Goal: Obtain resource: Obtain resource

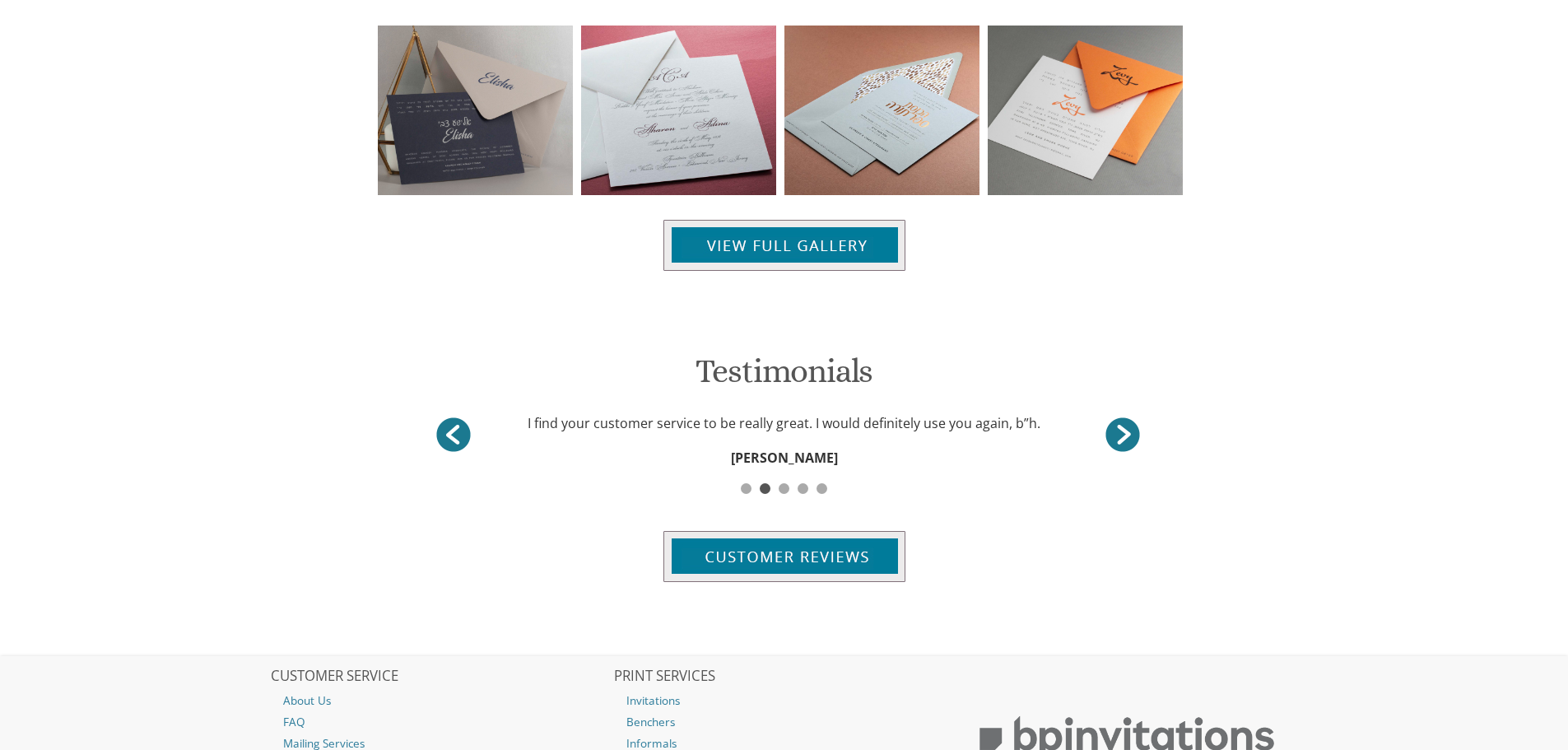
scroll to position [1811, 0]
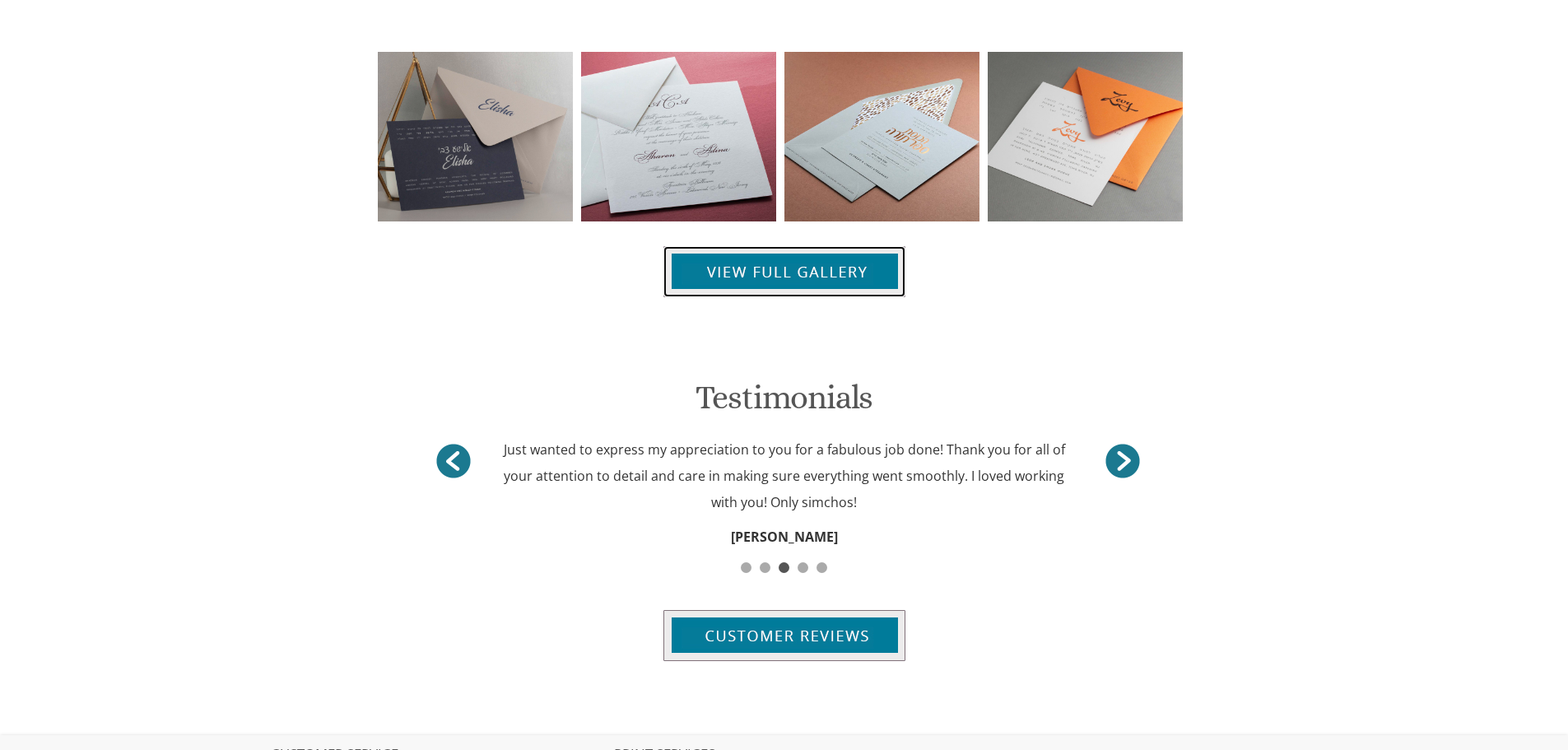
click at [803, 279] on img at bounding box center [784, 272] width 242 height 51
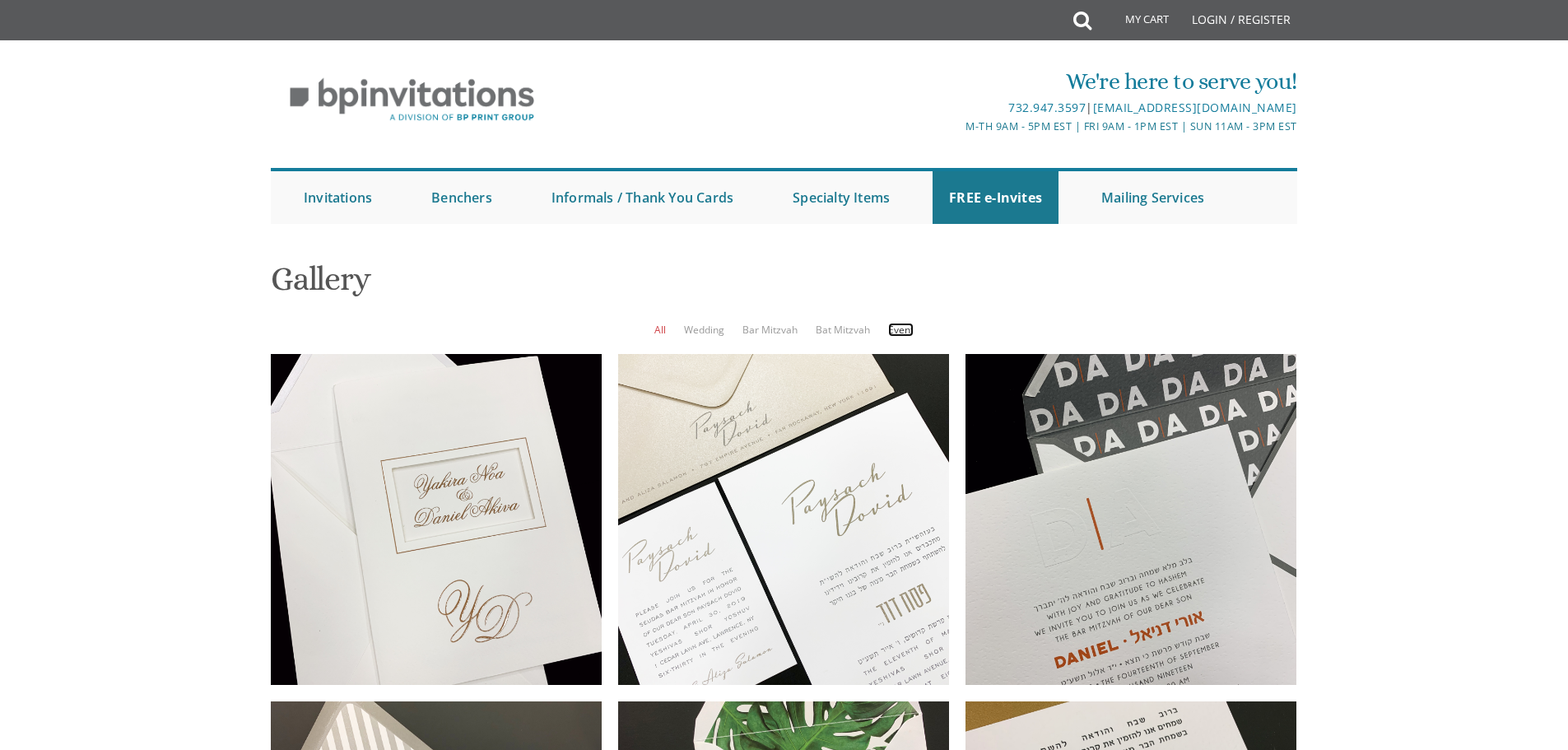
click at [897, 326] on link "Event" at bounding box center [900, 329] width 26 height 14
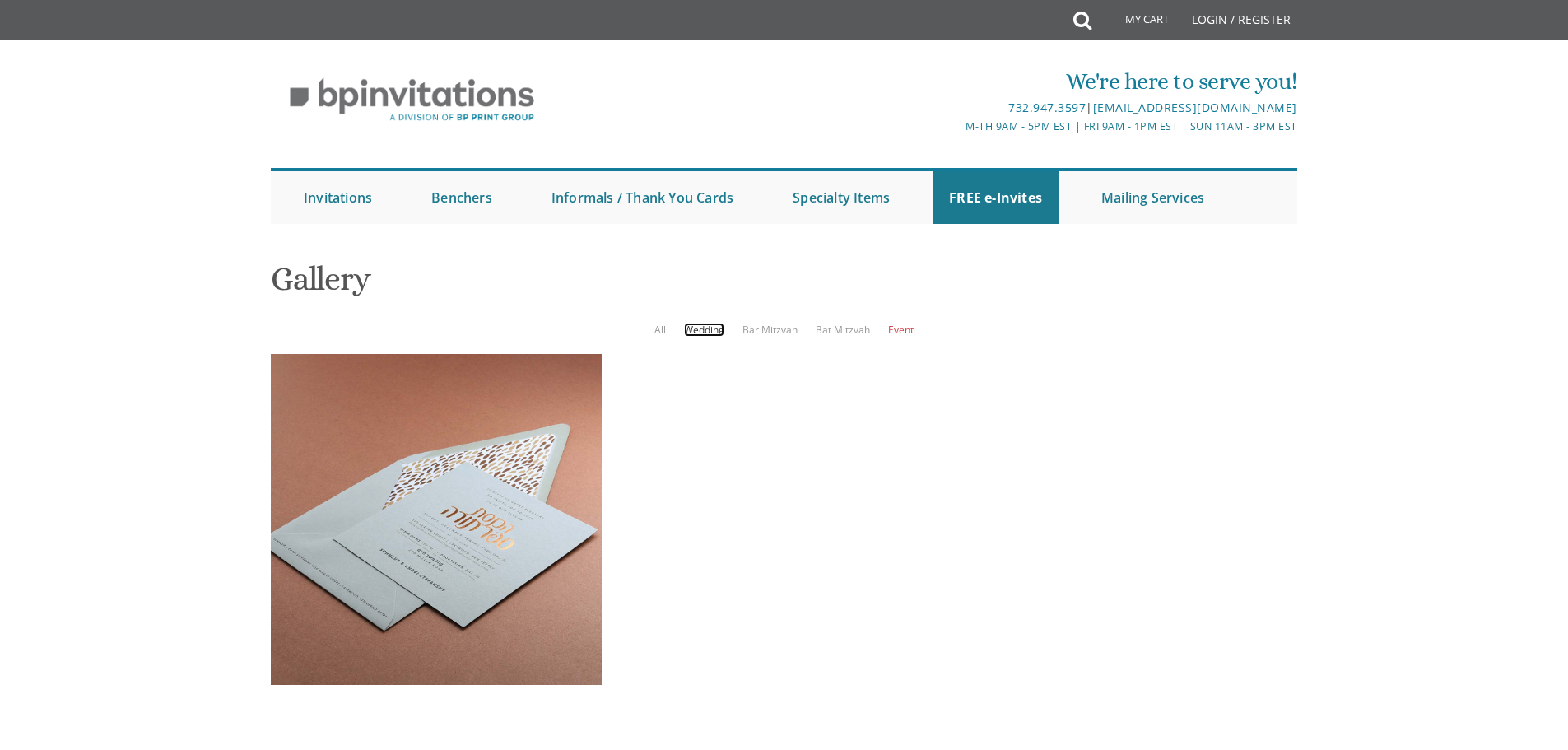
click at [701, 334] on link "Wedding" at bounding box center [703, 329] width 41 height 14
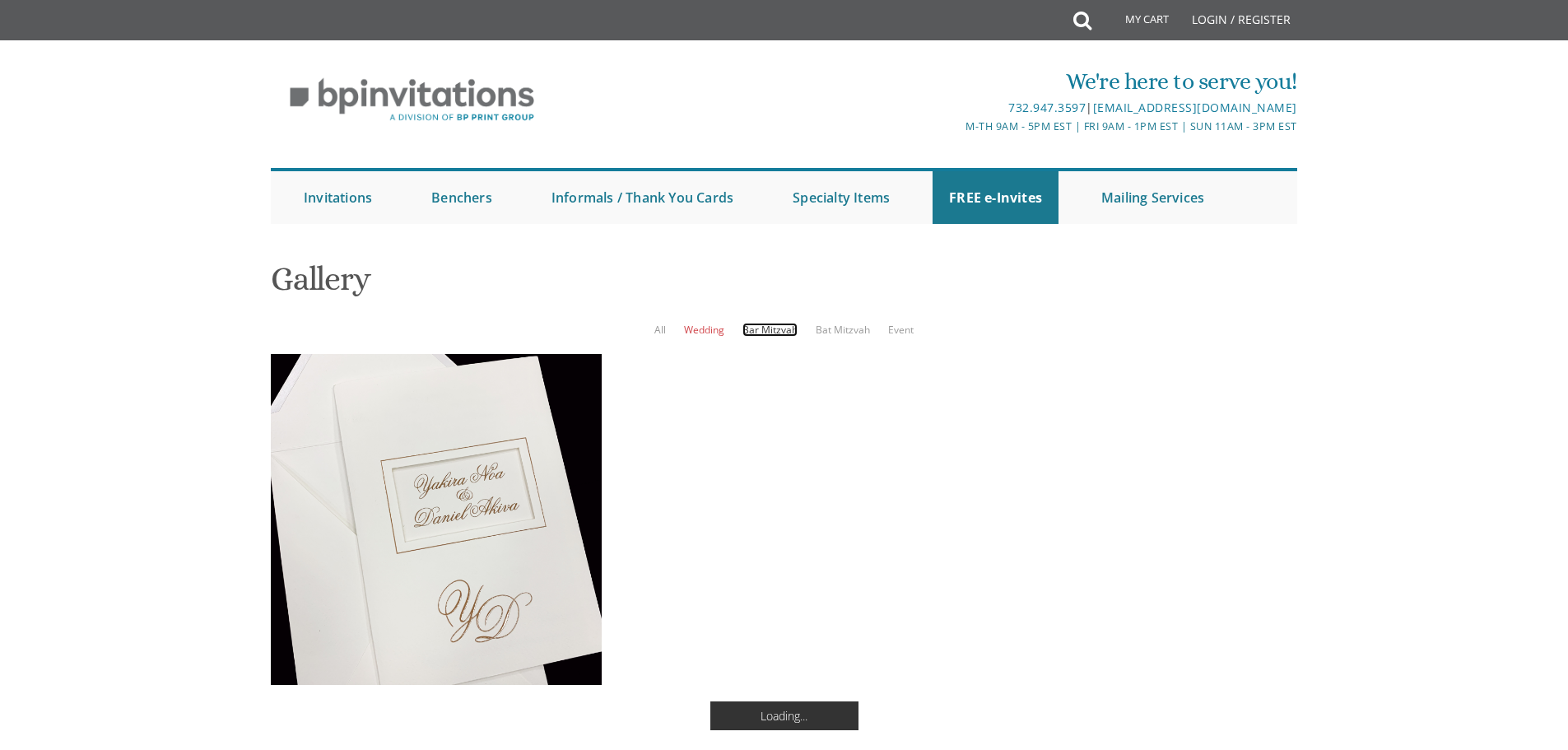
click at [757, 328] on link "Bar Mitzvah" at bounding box center [770, 329] width 55 height 14
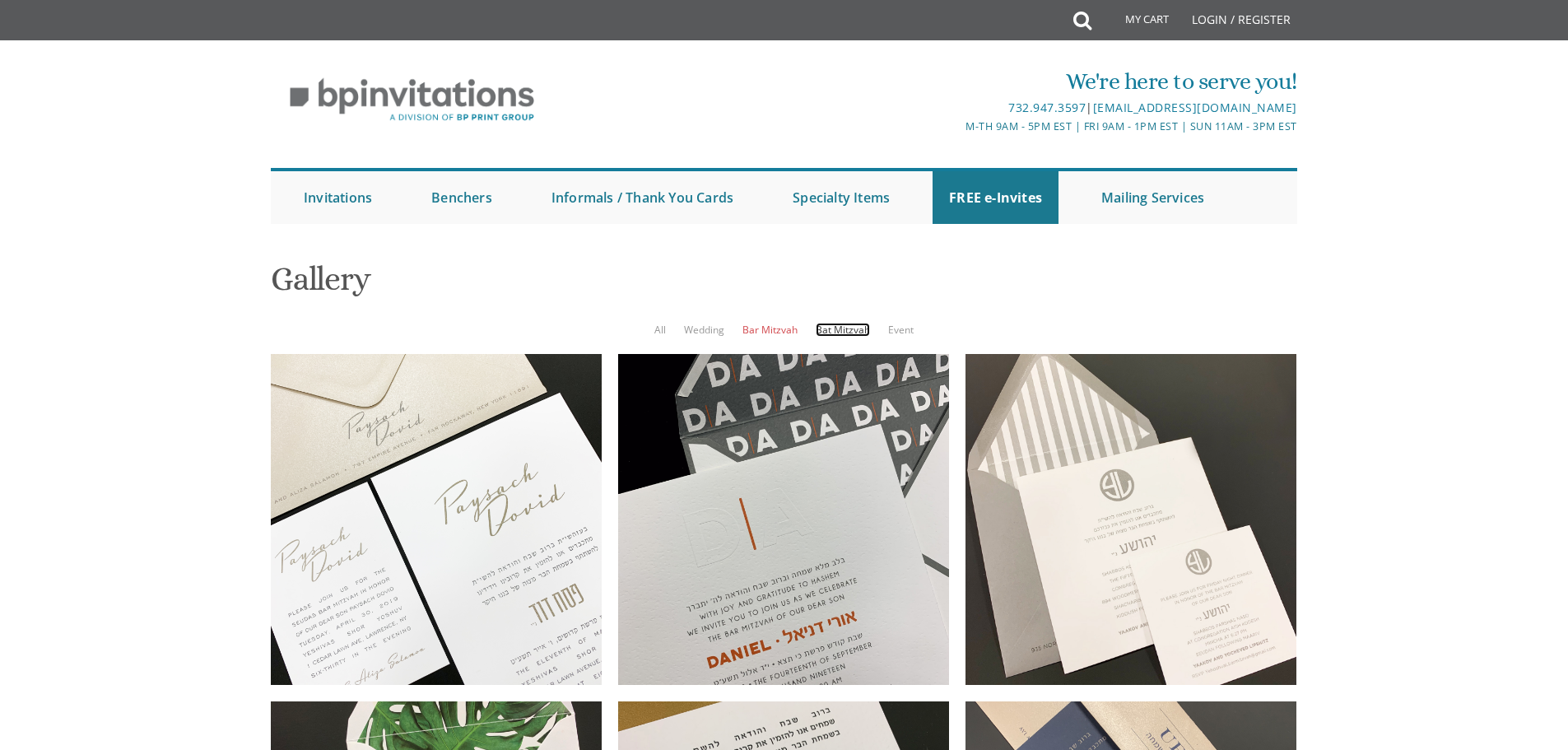
click at [830, 332] on link "Bat Mitzvah" at bounding box center [843, 329] width 55 height 14
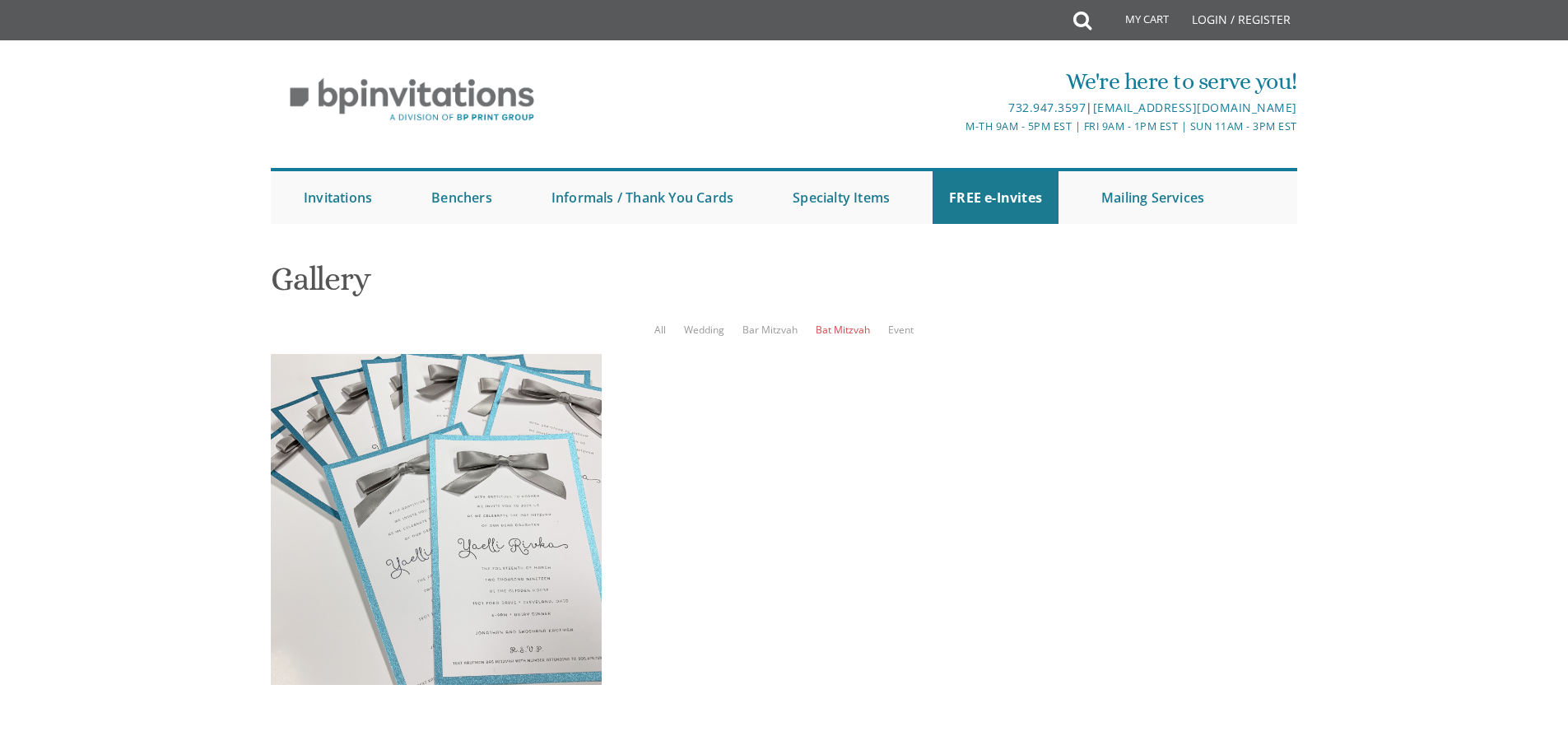
click at [874, 329] on ul "All Wedding Bar Mitzvah Bat Mitzvah Event" at bounding box center [784, 329] width 1026 height 17
click at [892, 329] on link "Event" at bounding box center [900, 329] width 26 height 14
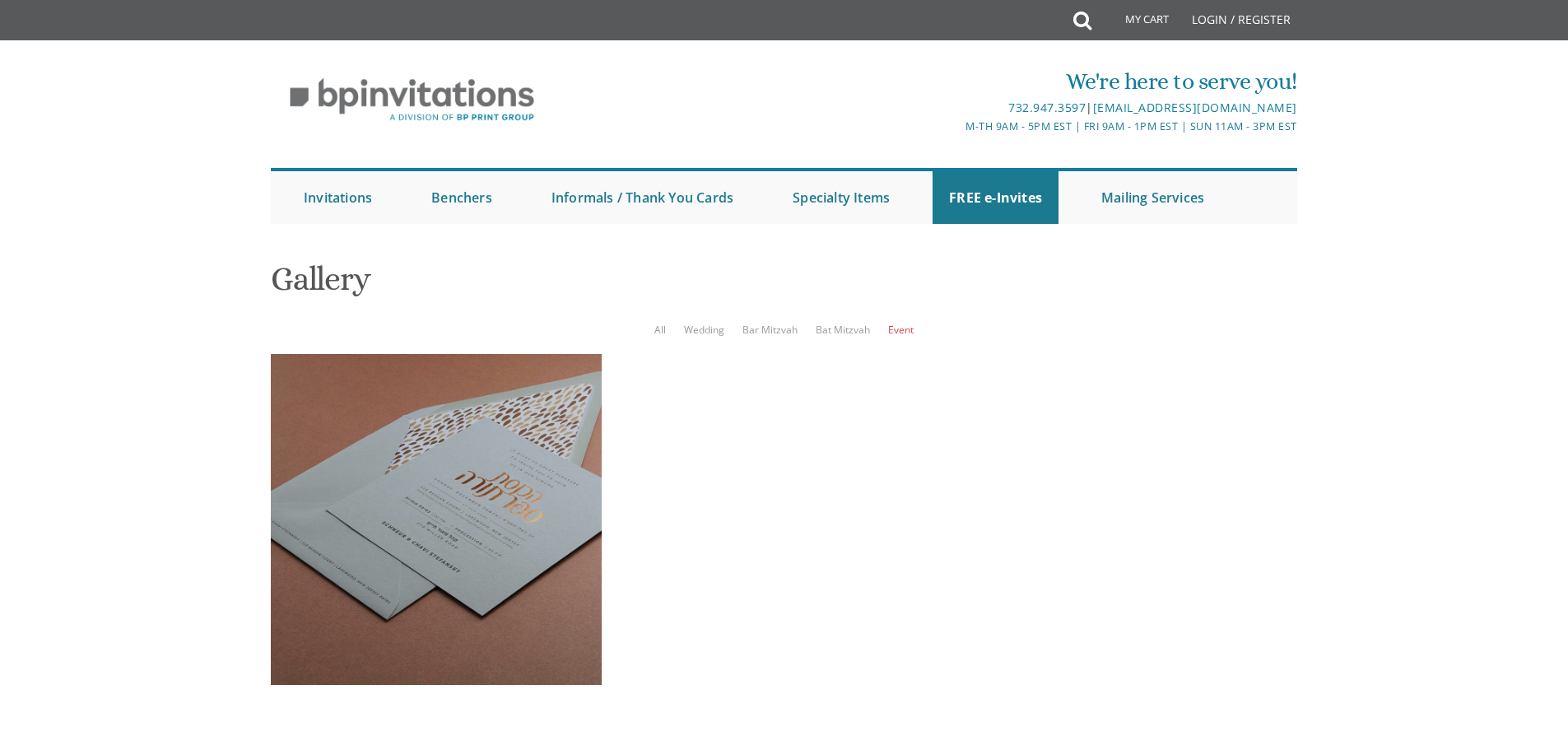
click at [448, 354] on div at bounding box center [436, 520] width 331 height 331
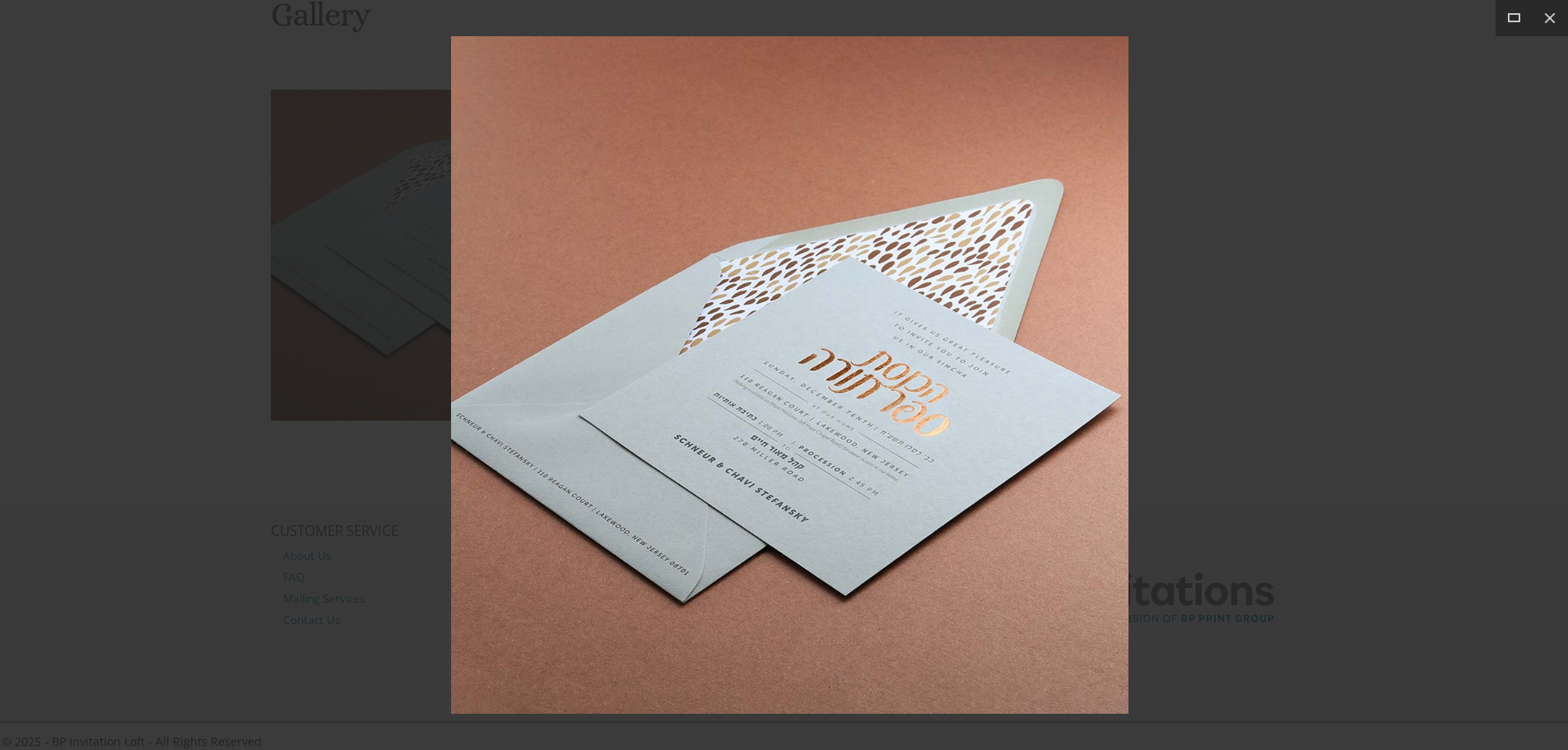
scroll to position [264, 0]
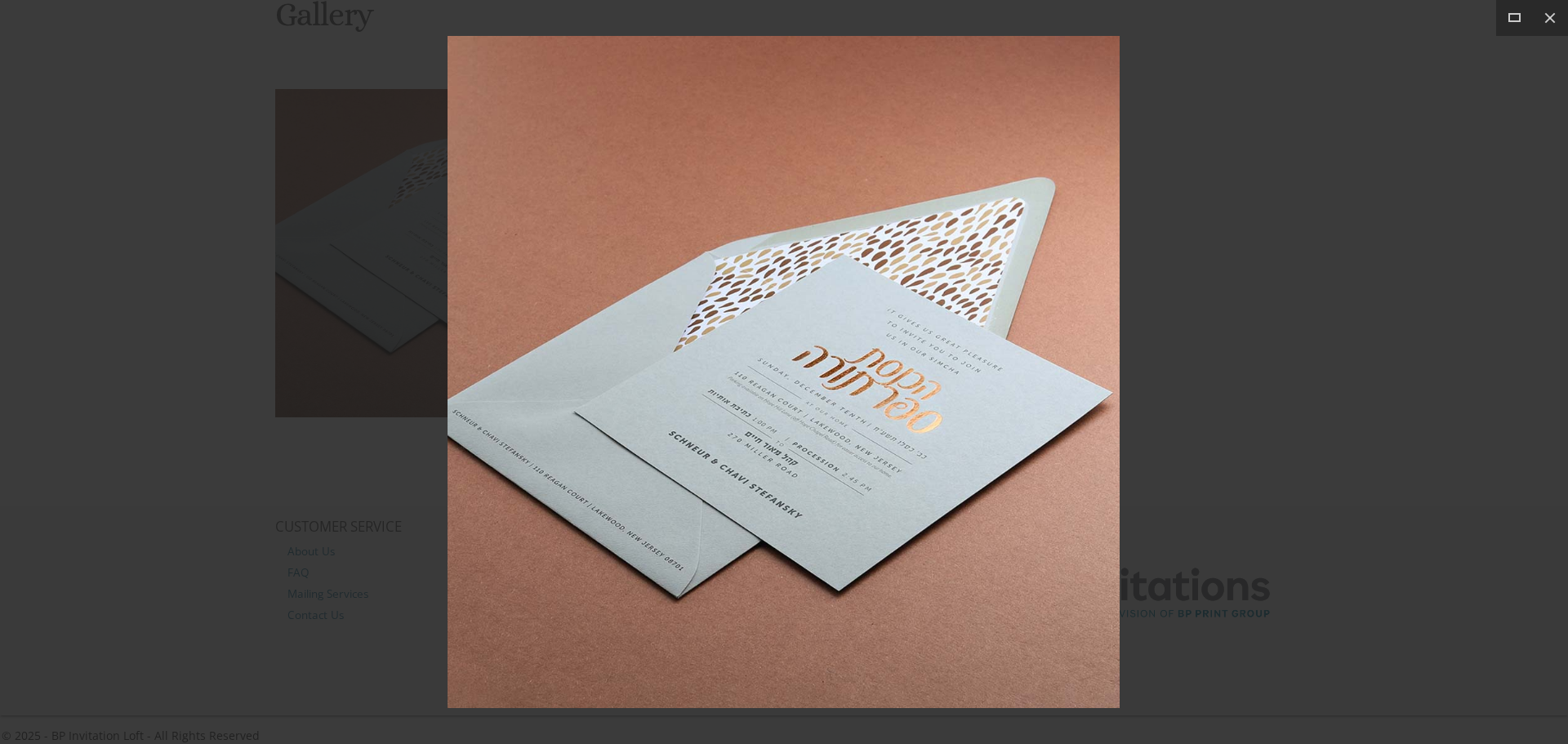
click at [444, 255] on div "1 / 1" at bounding box center [784, 372] width 1568 height 744
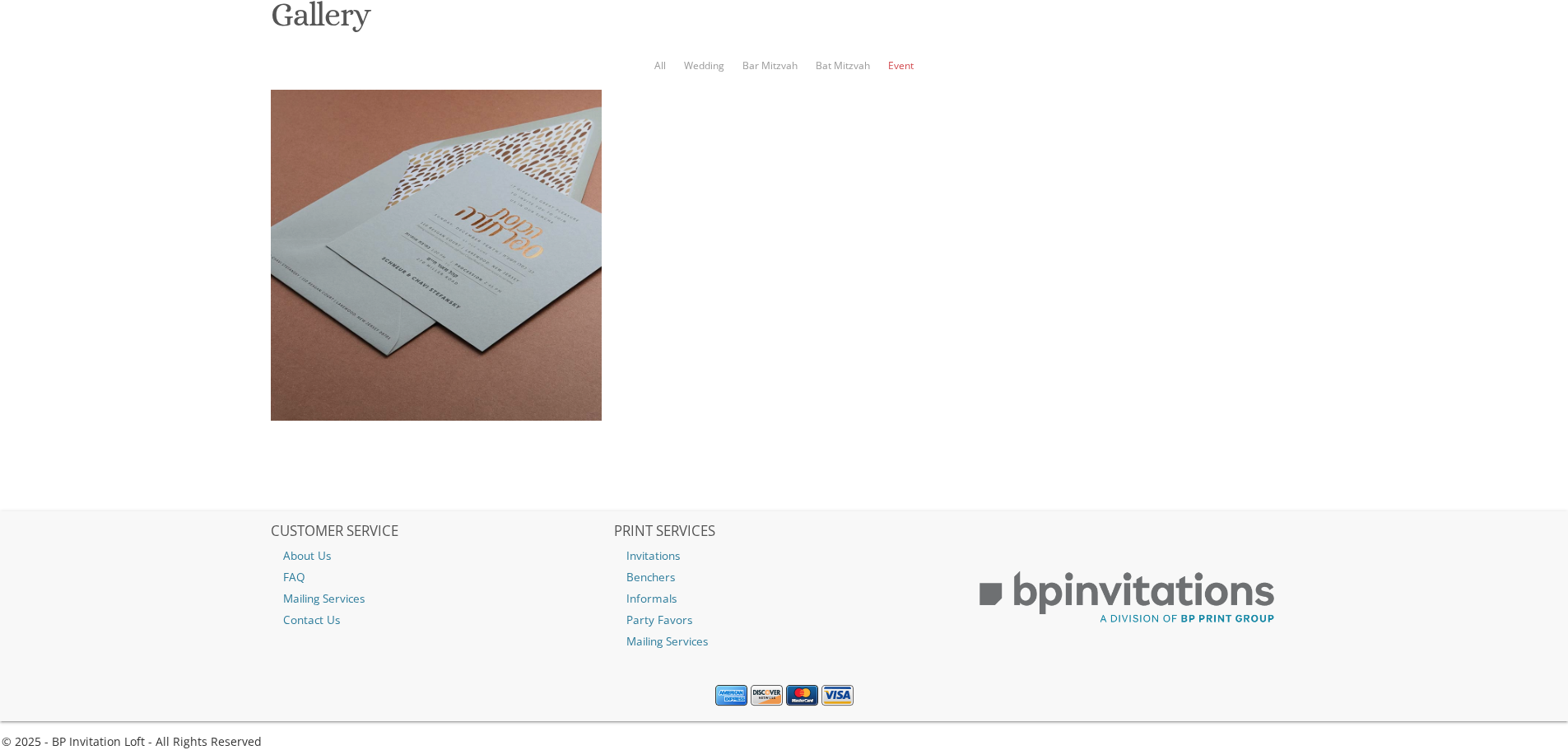
click at [508, 269] on div at bounding box center [436, 255] width 331 height 331
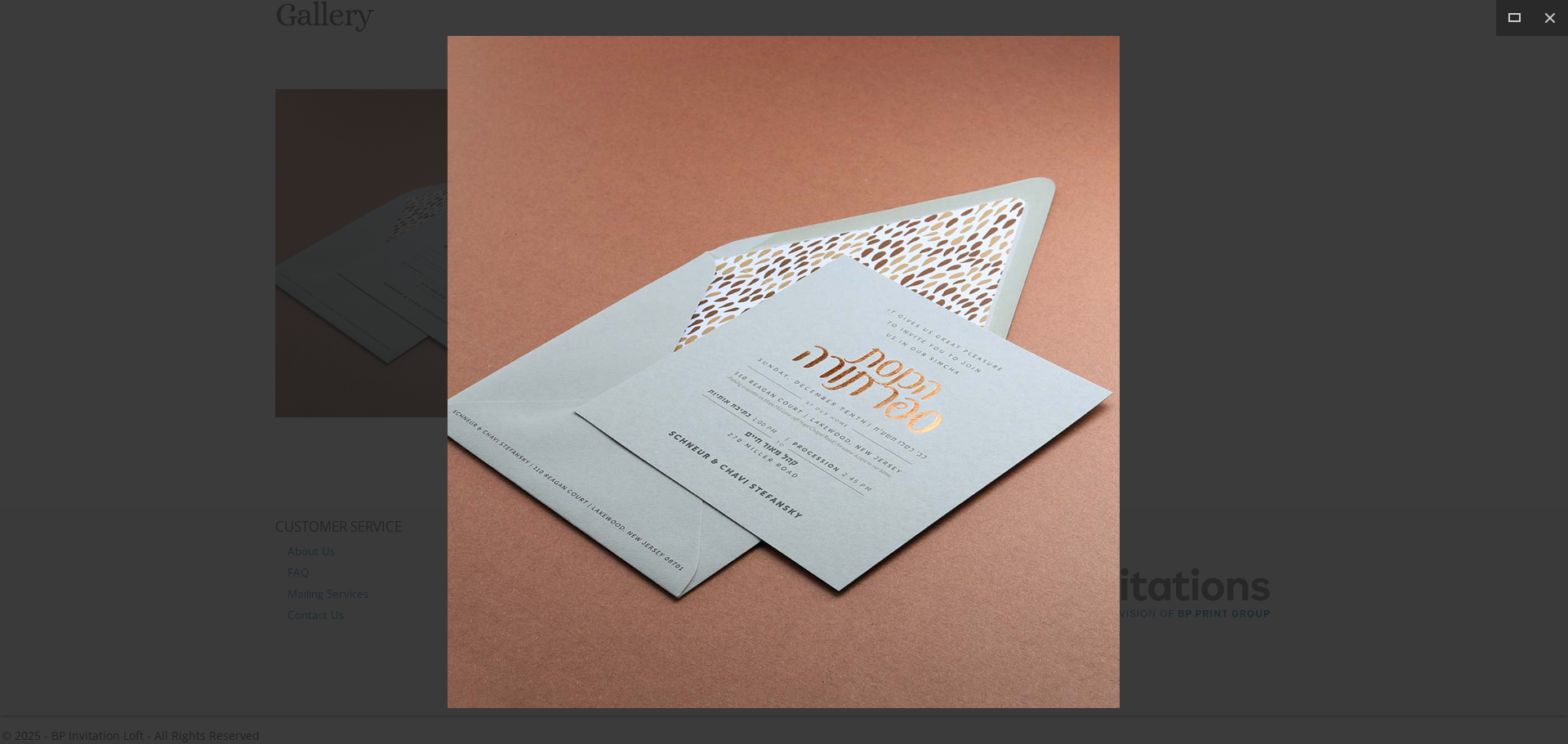
click at [818, 342] on img at bounding box center [784, 372] width 672 height 672
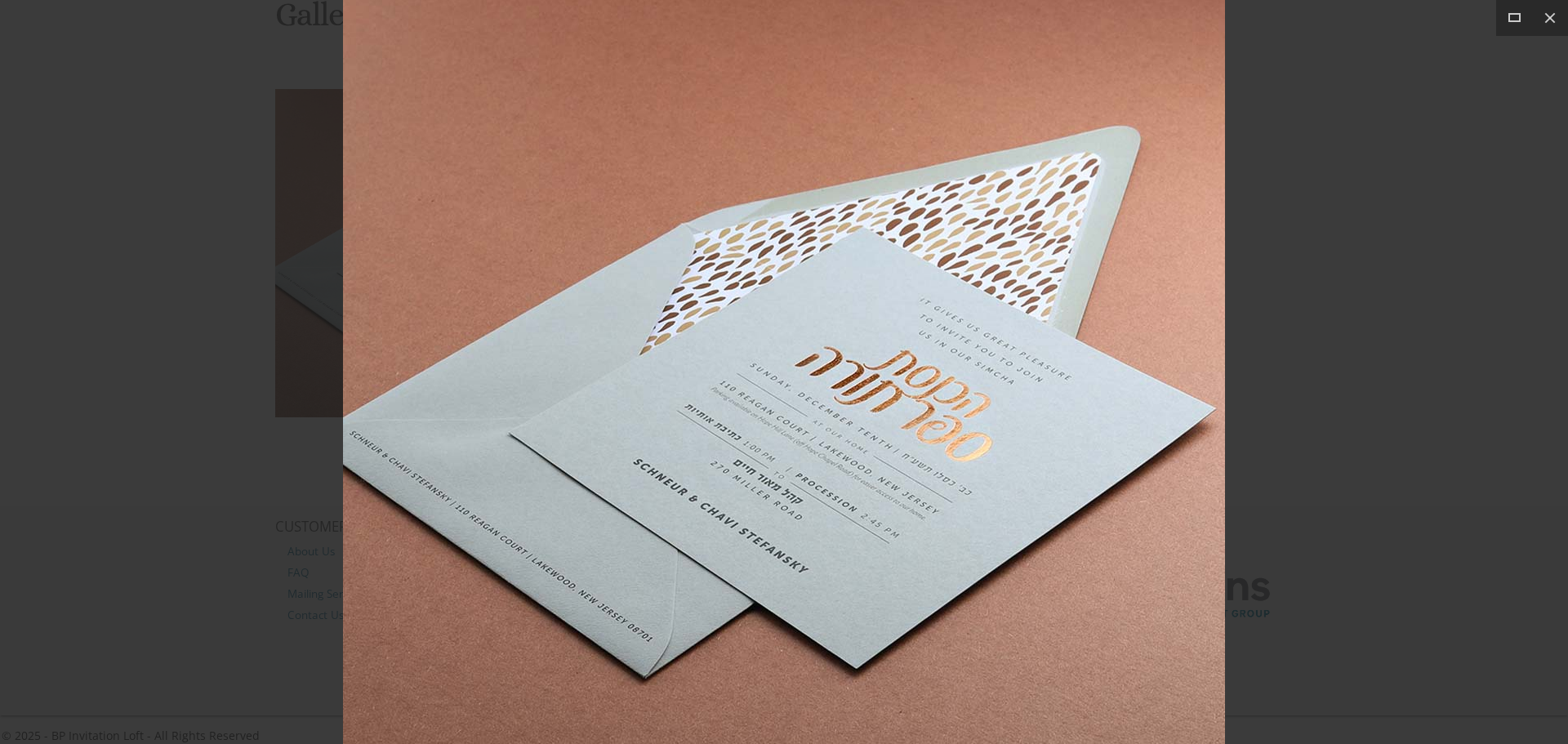
click at [1405, 224] on div at bounding box center [784, 372] width 1568 height 744
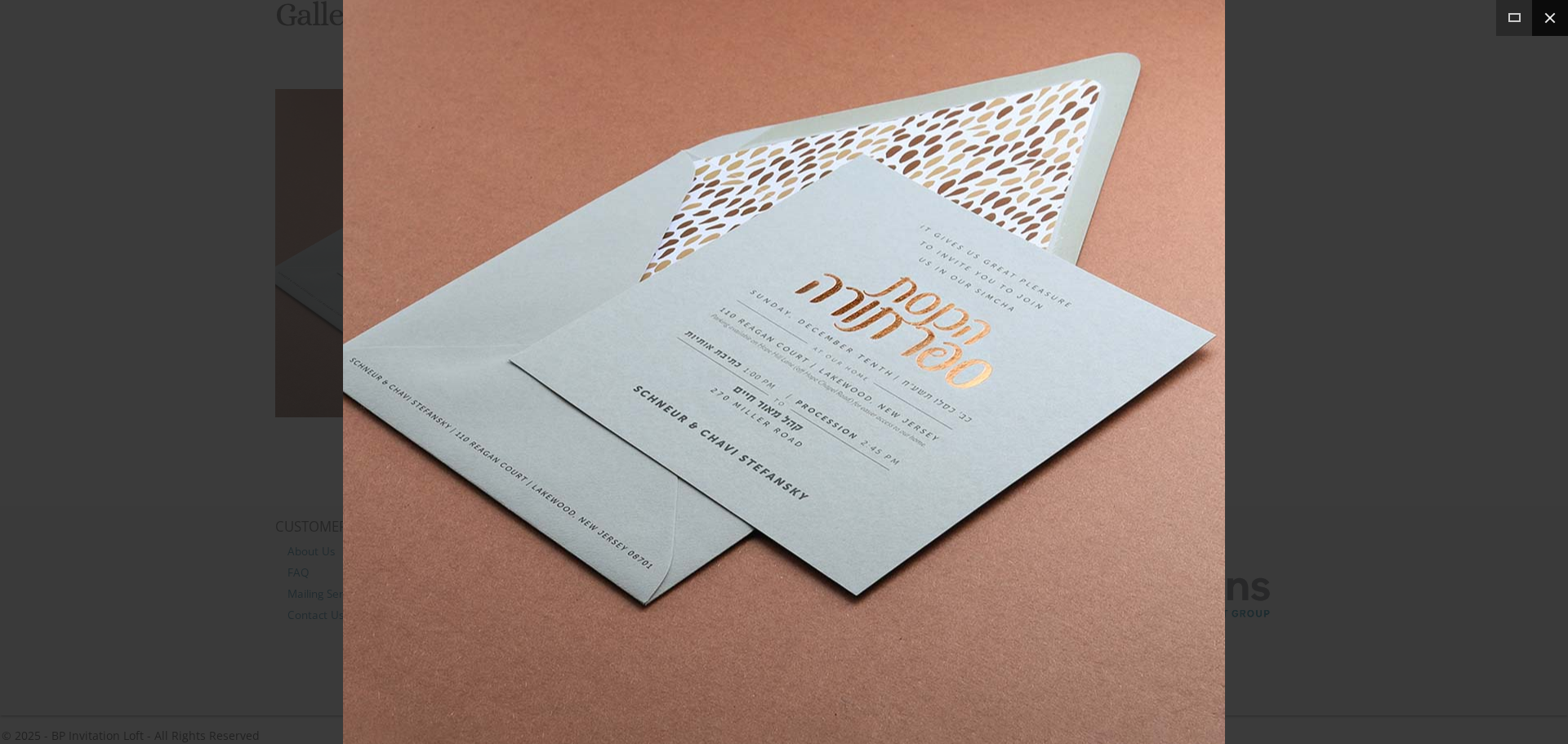
click at [1552, 23] on button at bounding box center [1551, 18] width 36 height 36
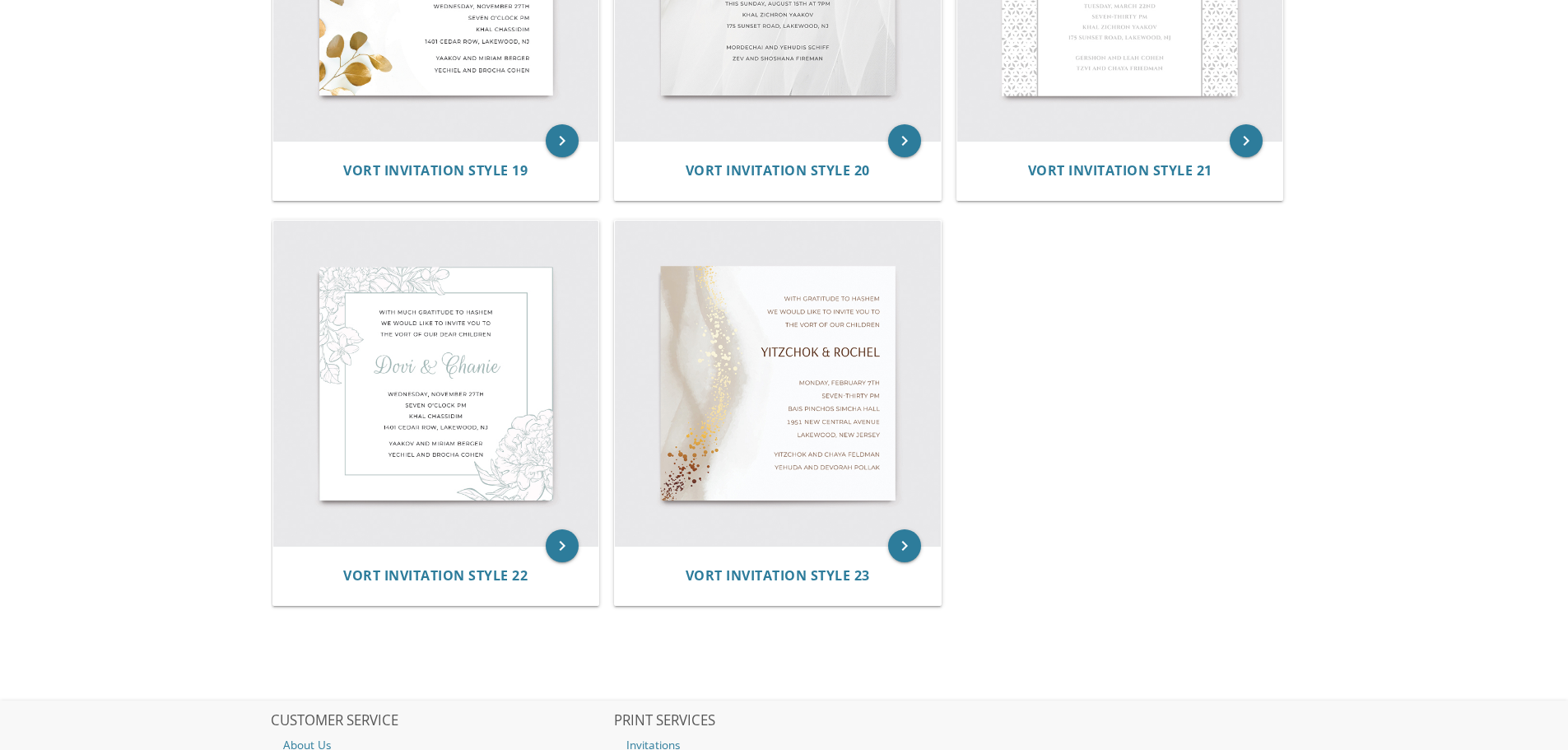
scroll to position [2948, 0]
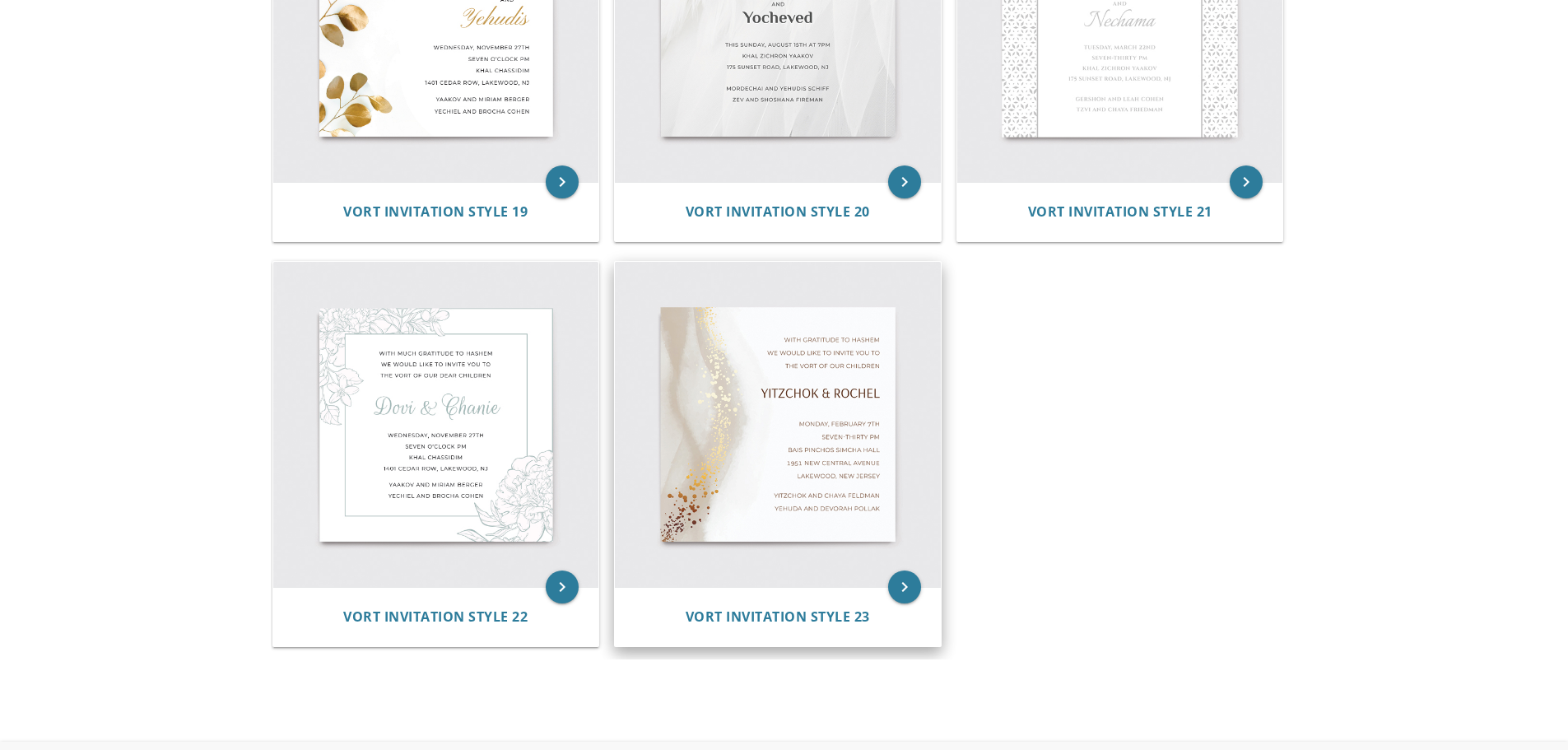
click at [806, 459] on img at bounding box center [778, 425] width 326 height 326
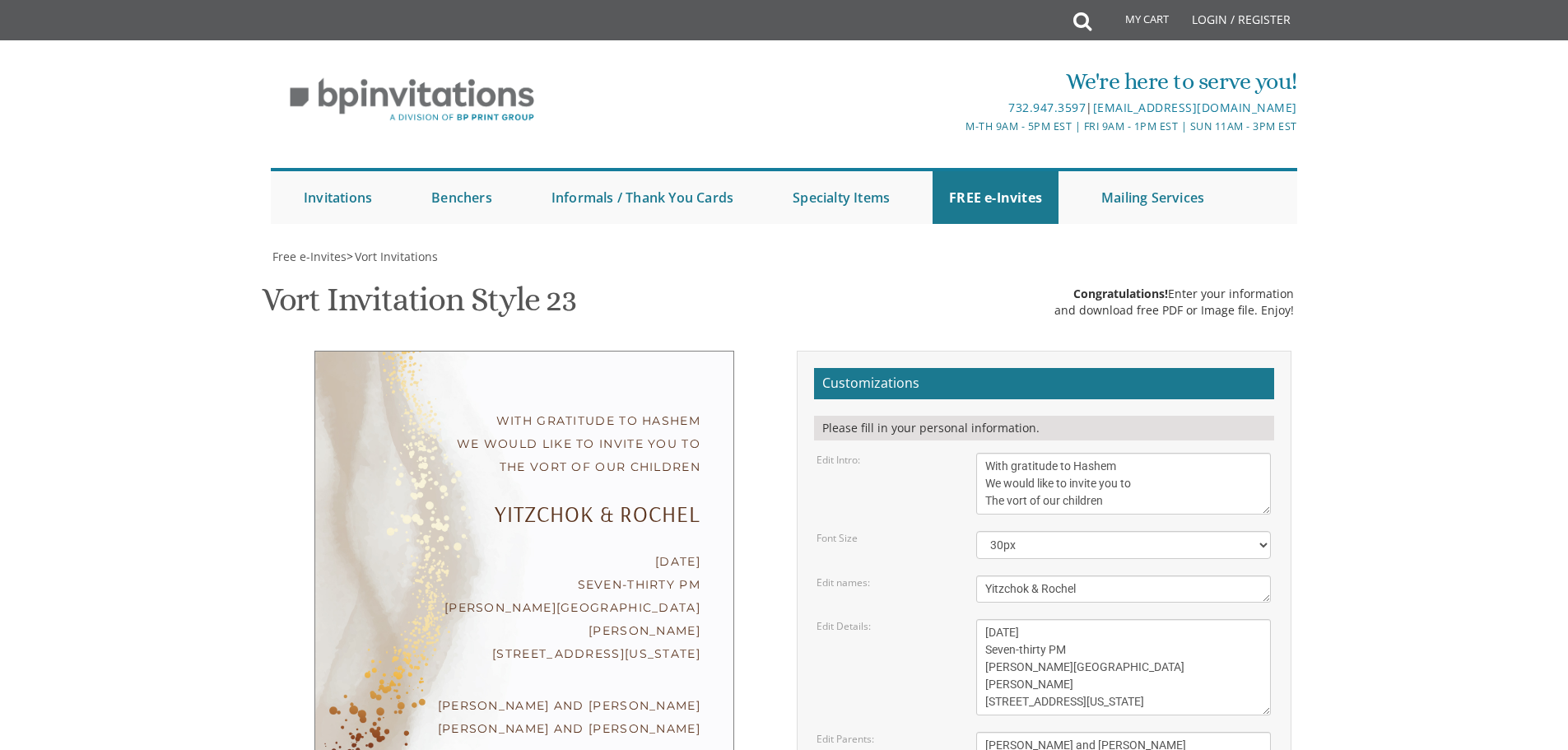
scroll to position [165, 0]
drag, startPoint x: 1146, startPoint y: 424, endPoint x: 897, endPoint y: 431, distance: 249.1
click at [890, 575] on div "Edit names: Yitzchok & Rochel" at bounding box center [1043, 589] width 479 height 27
type textarea "Chaim & Ricky"
click at [1166, 619] on textarea "Monday, February 7th Seven-thirty PM Bais Pinchos Simcha Hall 1951 New Central …" at bounding box center [1123, 667] width 295 height 96
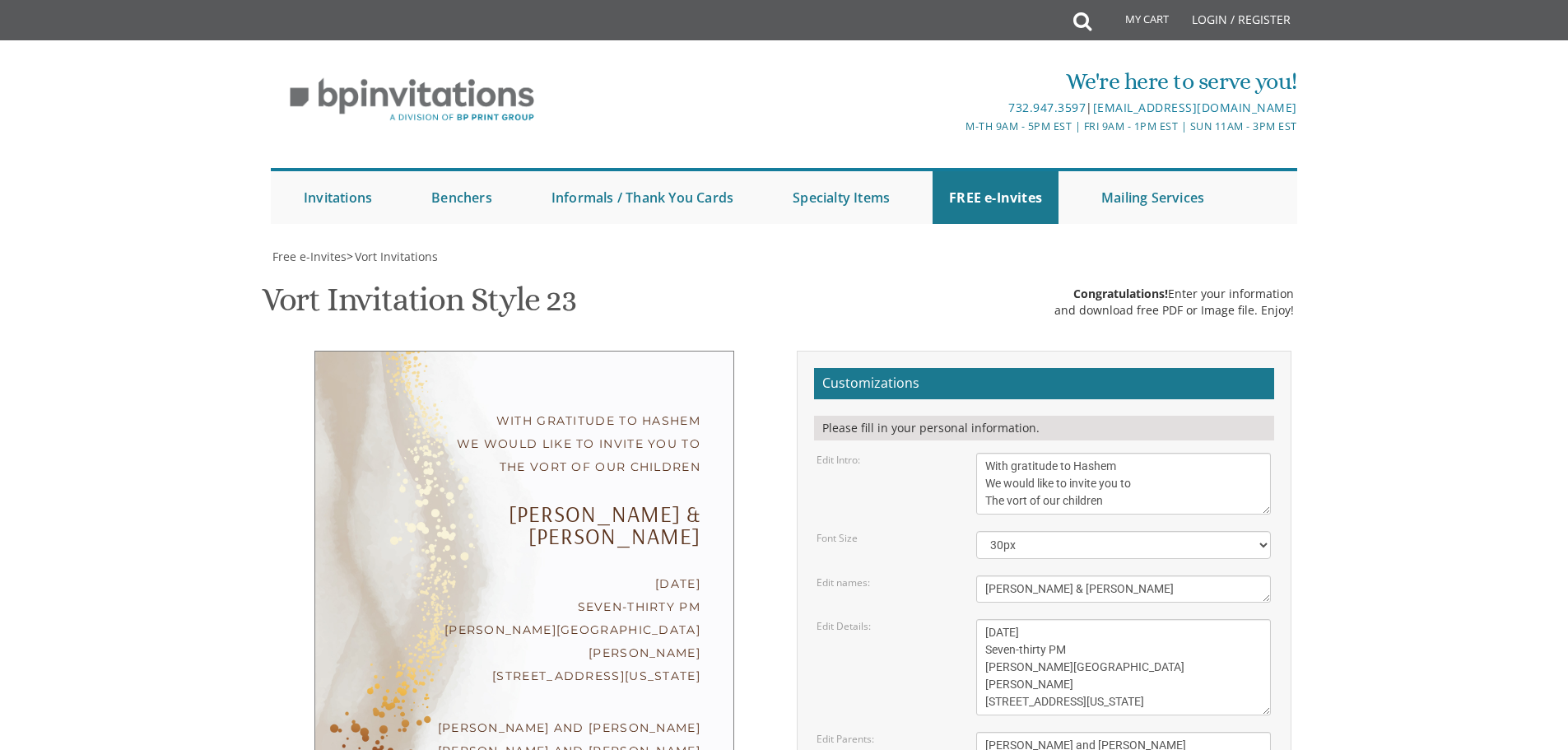
click at [990, 619] on textarea "Monday, February 7th Seven-thirty PM Bais Pinchos Simcha Hall 1951 New Central …" at bounding box center [1123, 667] width 295 height 96
click at [1144, 619] on textarea "Monday, February 7th Seven-thirty PM Bais Pinchos Simcha Hall 1951 New Central …" at bounding box center [1123, 667] width 295 height 96
click at [984, 619] on textarea "Monday, February 7th Seven-thirty PM Bais Pinchos Simcha Hall 1951 New Central …" at bounding box center [1123, 667] width 295 height 96
click at [985, 619] on textarea "Monday, February 7th Seven-thirty PM Bais Pinchos Simcha Hall 1951 New Central …" at bounding box center [1123, 667] width 295 height 96
drag, startPoint x: 1008, startPoint y: 505, endPoint x: 1097, endPoint y: 517, distance: 89.8
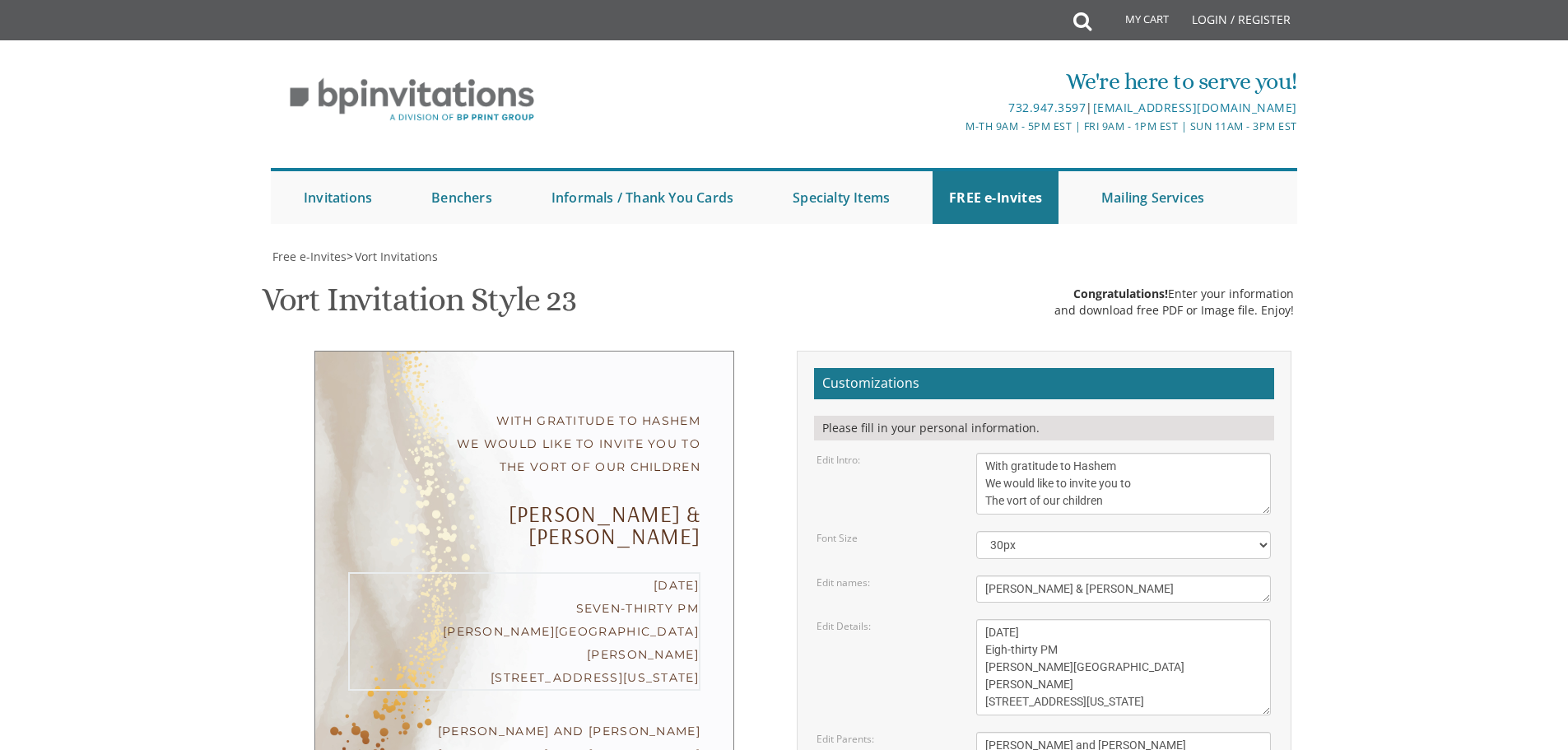
click at [1009, 619] on textarea "Monday, February 7th Seven-thirty PM Bais Pinchos Simcha Hall 1951 New Central …" at bounding box center [1123, 667] width 295 height 96
type textarea "Tuesday, September 16th Eigh-thirty PM Toshnod Hall 2 Howard Drive Spring Valle…"
click at [1143, 732] on textarea "Yitzchok and Chaya Feldman Yehuda and Devorah Pollak" at bounding box center [1123, 754] width 295 height 45
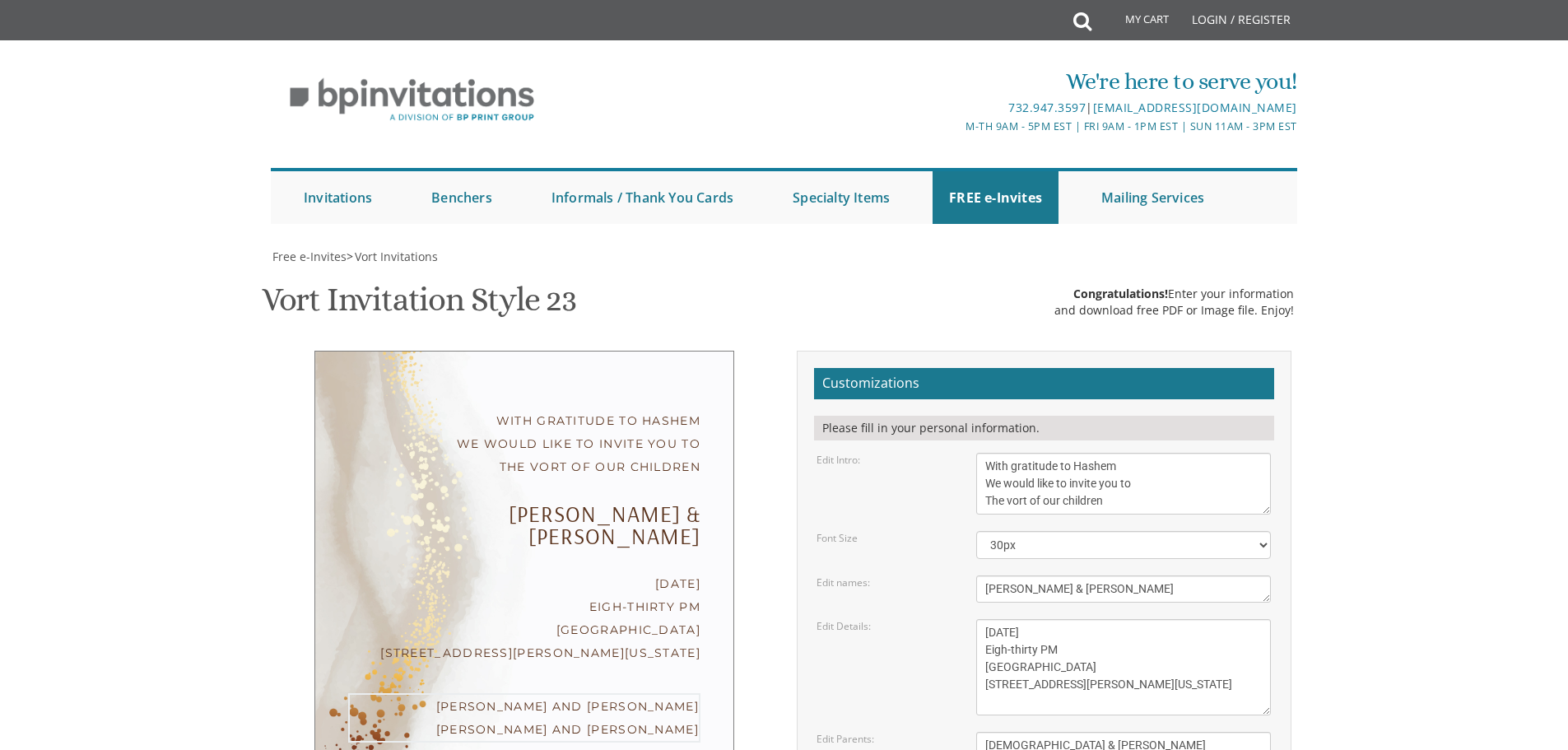
type textarea "Rabbi & Mrs. Rubinfeld Rabbi & Mrs. Weber"
click at [1154, 619] on textarea "Monday, February 7th Seven-thirty PM Bais Pinchos Simcha Hall 1951 New Central …" at bounding box center [1123, 667] width 295 height 96
click at [1161, 453] on textarea "With gratitude to Hashem We would like to invite you to The vort of our children" at bounding box center [1123, 483] width 295 height 62
click at [1044, 575] on textarea "Yitzchok & Rochel" at bounding box center [1123, 589] width 295 height 27
type textarea "Chaim & Rivky"
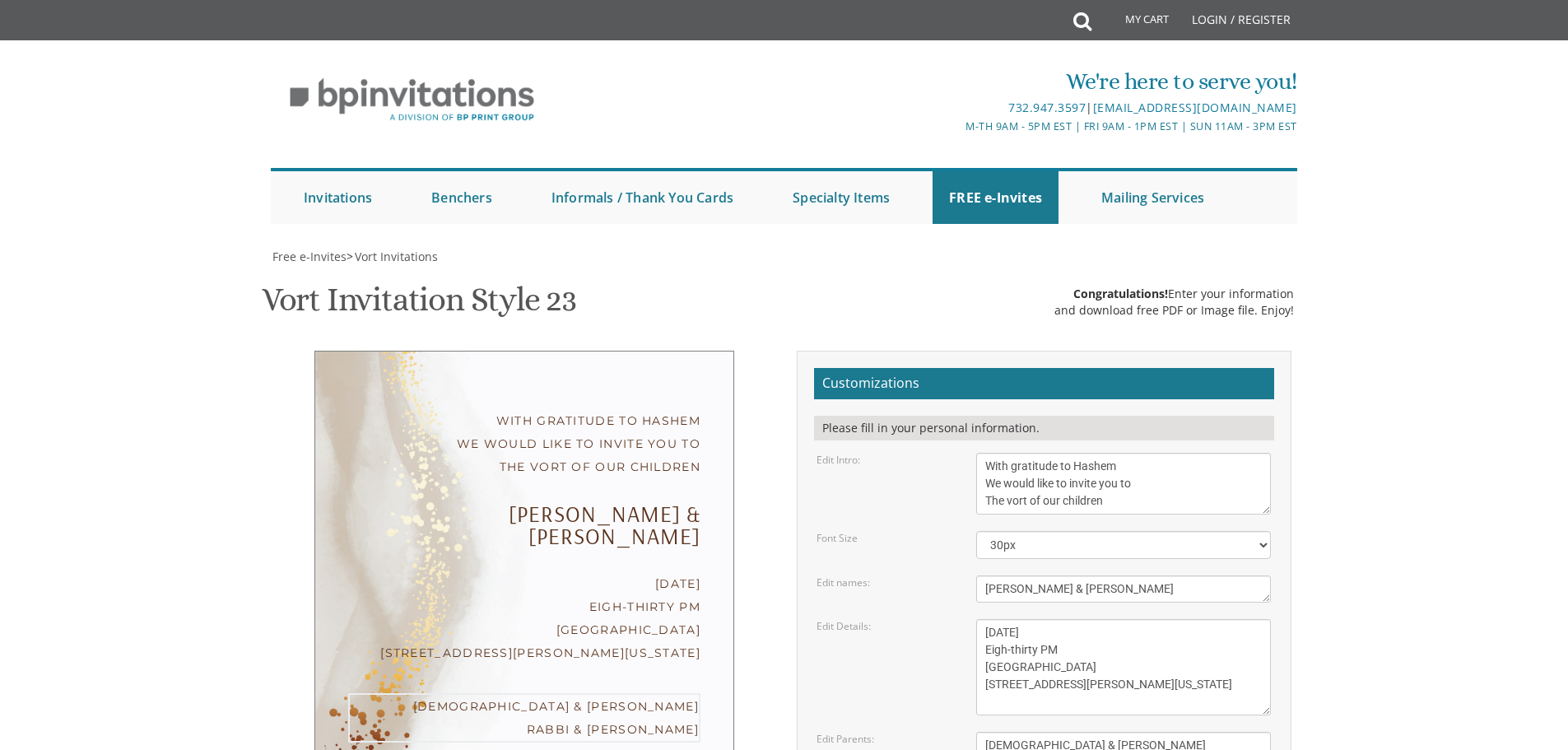
click at [1168, 732] on textarea "Yitzchok and Chaya Feldman Yehuda and Devorah Pollak" at bounding box center [1123, 754] width 295 height 45
drag, startPoint x: 1183, startPoint y: 584, endPoint x: 813, endPoint y: 612, distance: 371.1
click at [813, 612] on div "Customizations Please fill in your personal information. Edit Intro: With grati…" at bounding box center [1044, 651] width 495 height 600
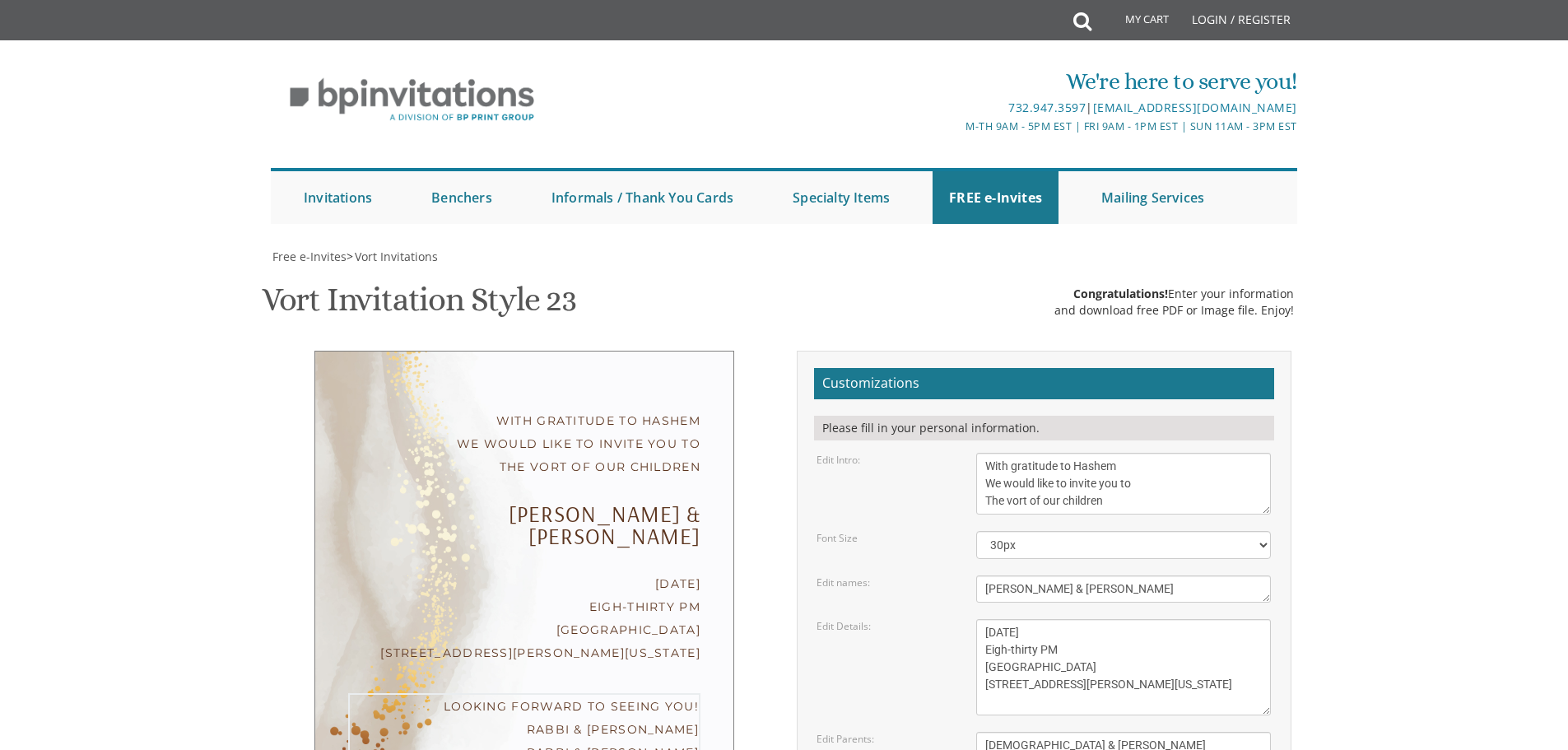
type textarea "Rabbi & Mrs. Rubinfeld Rabbi & Mrs. Weber"
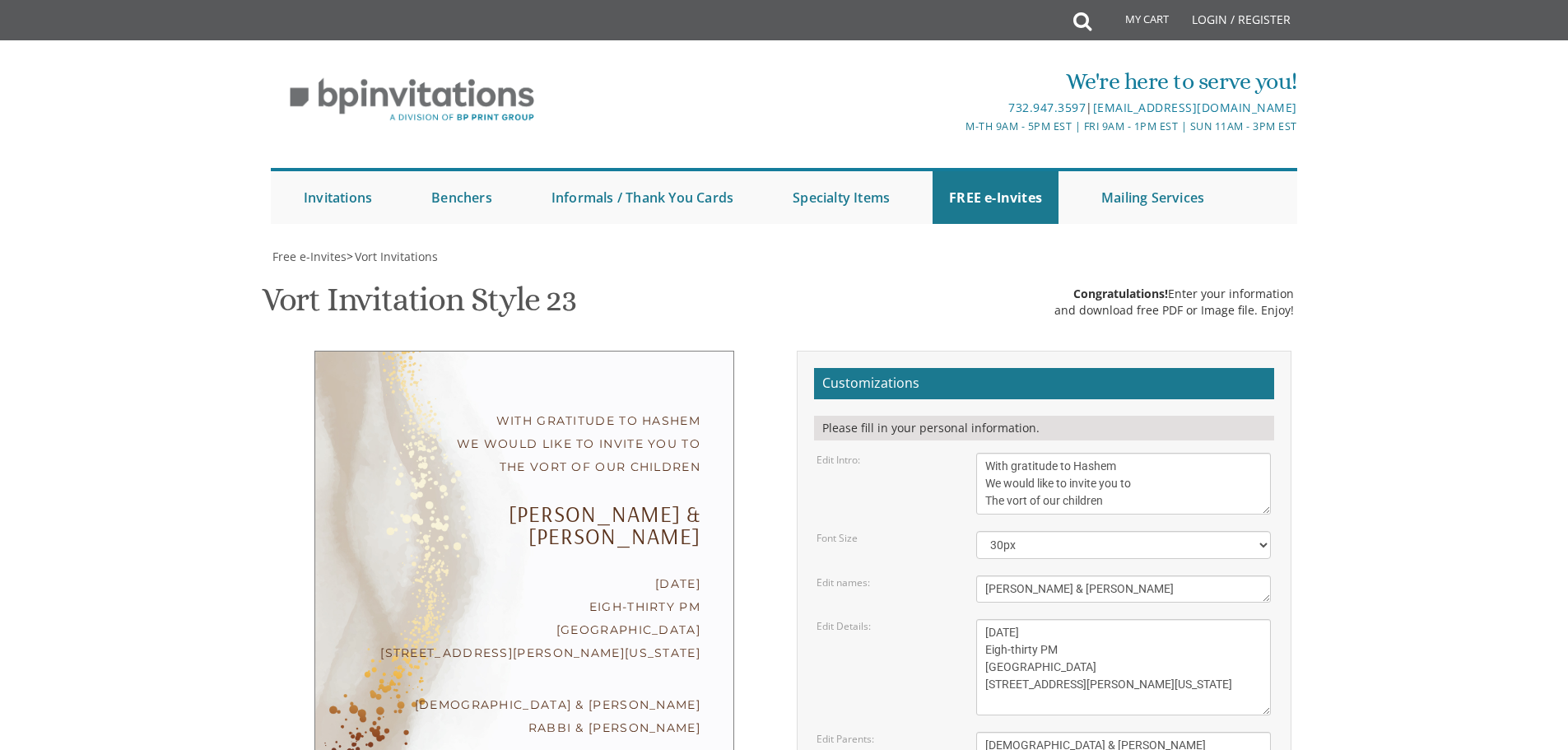
click at [1177, 619] on textarea "Monday, February 7th Seven-thirty PM Bais Pinchos Simcha Hall 1951 New Central …" at bounding box center [1123, 667] width 295 height 96
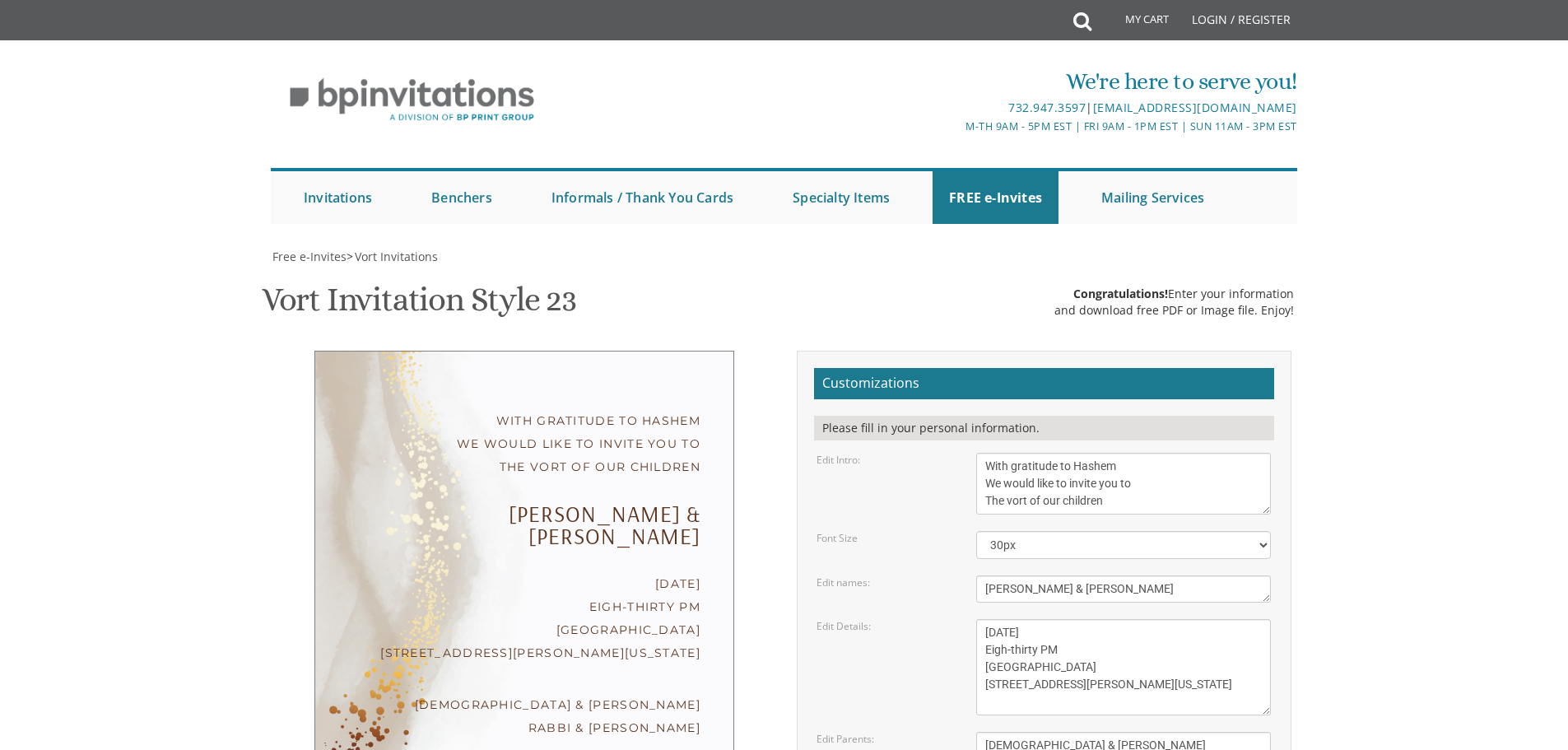
type input "weberhindy@gmail.com"
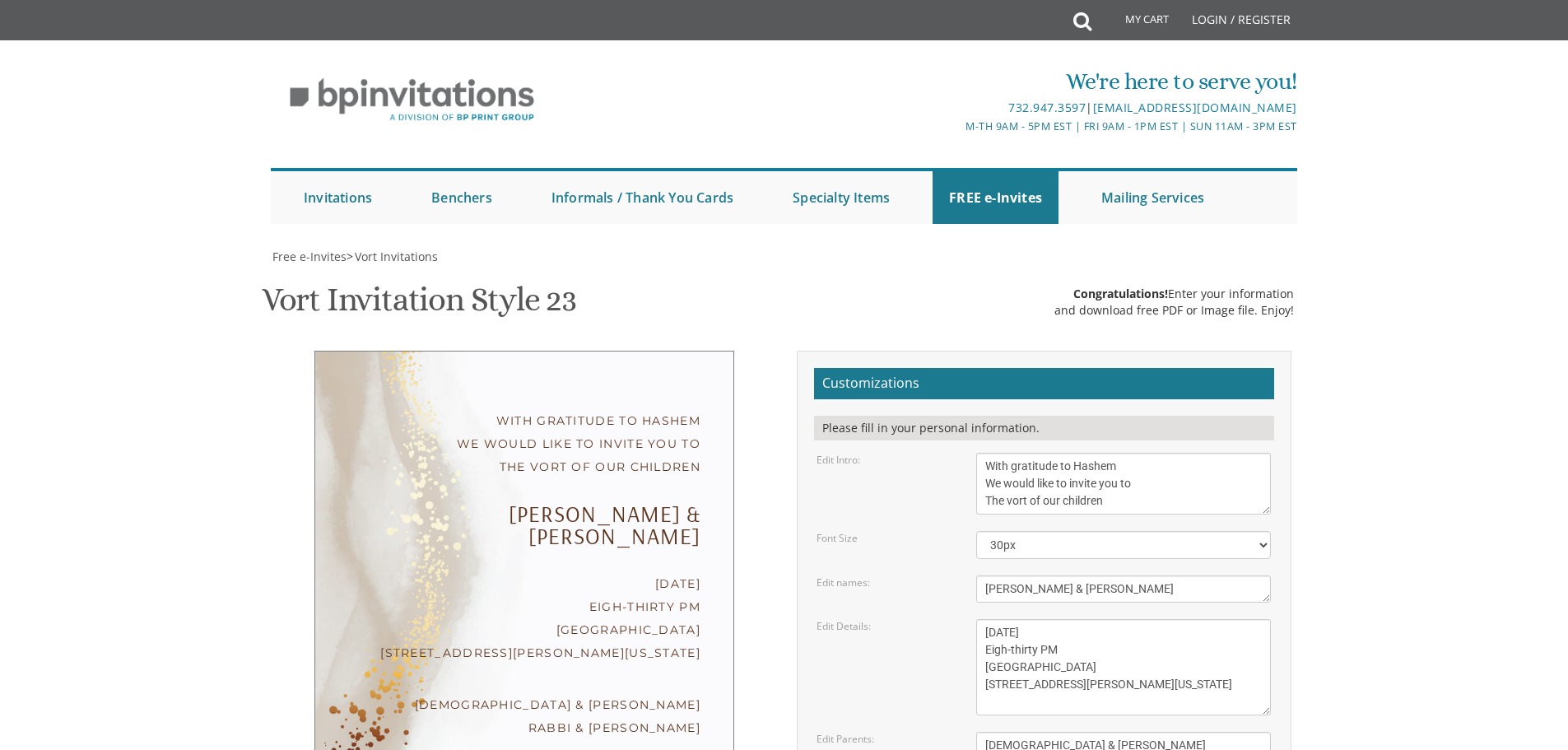
click at [1001, 619] on textarea "Monday, February 7th Seven-thirty PM Bais Pinchos Simcha Hall 1951 New Central …" at bounding box center [1123, 667] width 295 height 96
type textarea "Tuesday, September 16th Eight-thirty PM Toshnod Hall 2 Howard Drive Spring Vall…"
click at [1112, 575] on textarea "Yitzchok & Rochel" at bounding box center [1123, 589] width 295 height 27
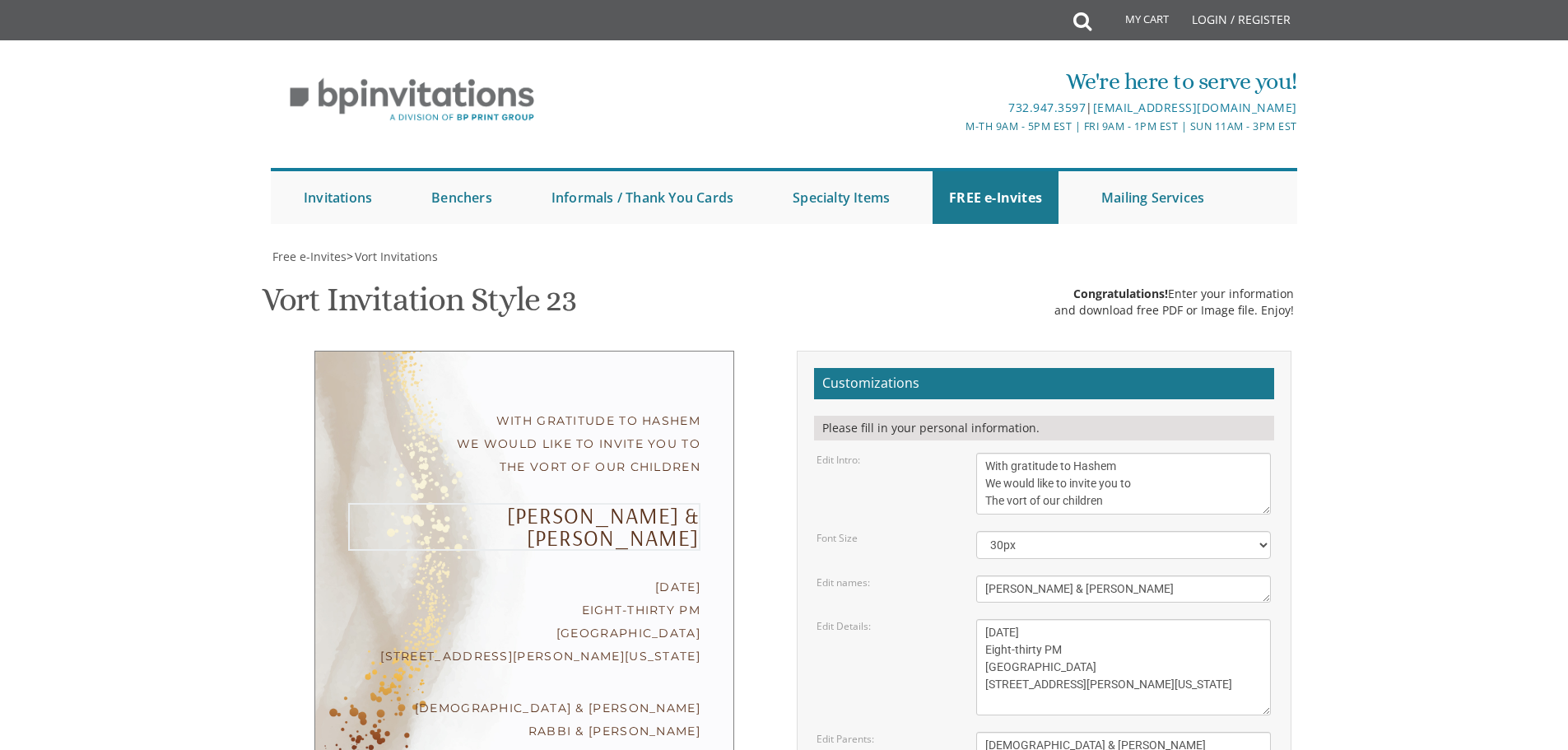
click at [1053, 732] on textarea "Yitzchok and Chaya Feldman Yehuda and Devorah Pollak" at bounding box center [1123, 754] width 295 height 45
click at [1053, 732] on textarea "Yitzchok and Chaya Feldman Yehuda and Devorah Pollak" at bounding box center [1123, 754] width 295 height 45
click at [1107, 575] on textarea "Yitzchok & Rochel" at bounding box center [1123, 589] width 295 height 27
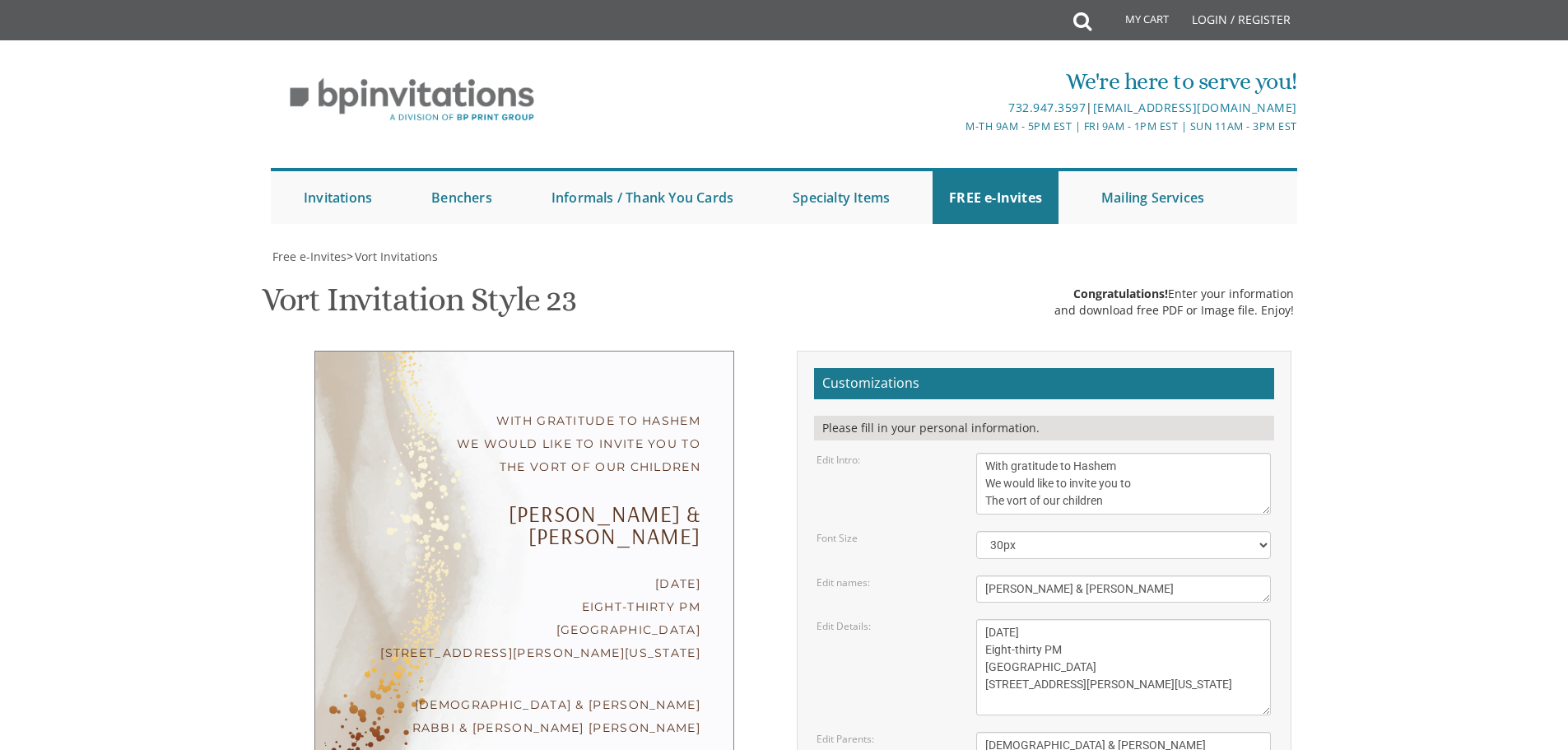
click at [1354, 442] on body "My Cart Total: View Cart Item(s) Submit My Cart Total: View Cart Item(s) Login …" at bounding box center [784, 694] width 1568 height 1388
drag, startPoint x: 1169, startPoint y: 512, endPoint x: 961, endPoint y: 532, distance: 209.0
click at [961, 532] on form "Customizations Please fill in your personal information. Edit Intro: With grati…" at bounding box center [1044, 645] width 460 height 554
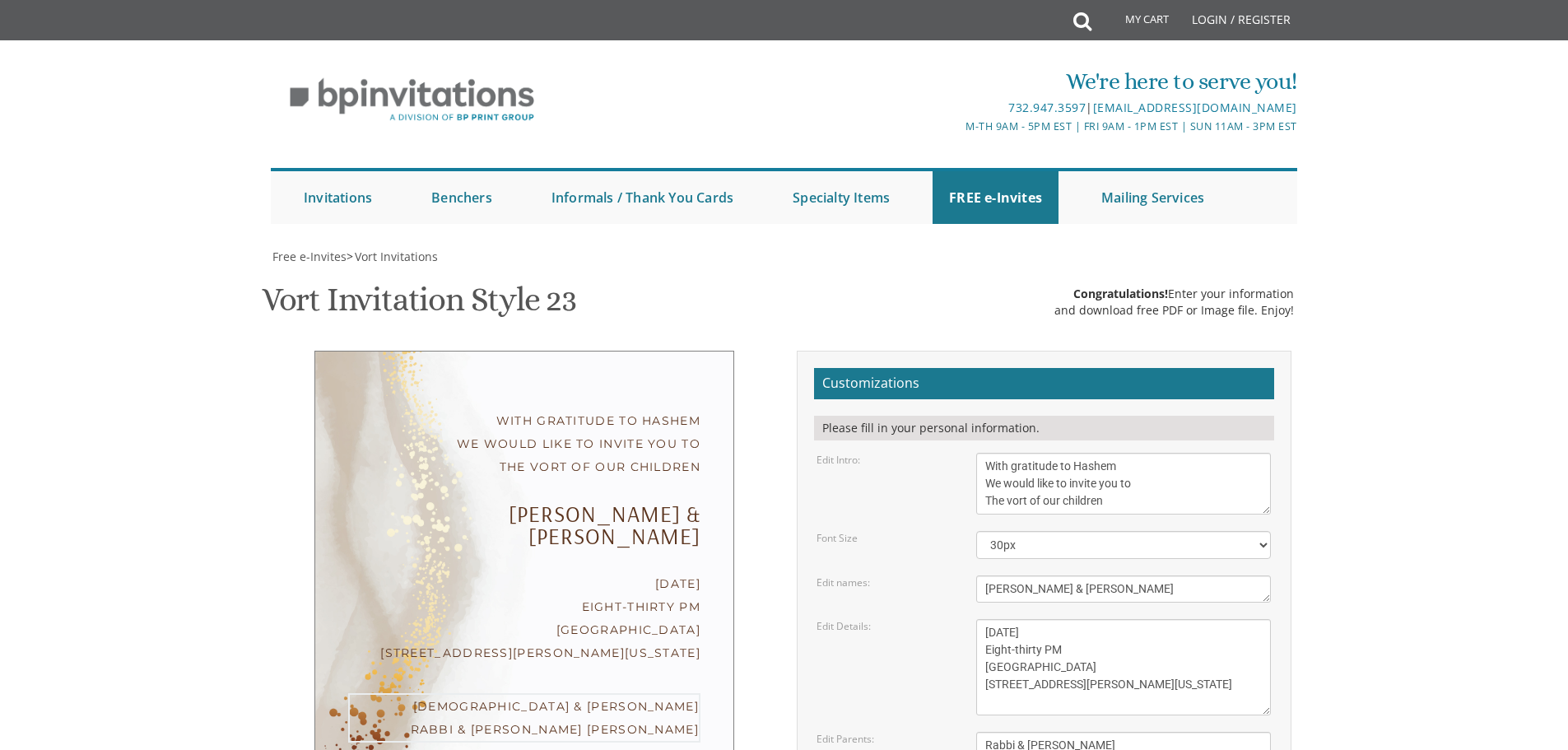
paste textarea "Rabbi & Mrs. Levi Yitzchok Weber"
type textarea "Rabbi & Mrs. Levi Yitzchok Weber Rabbi & Mrs. Leibish Rubinfeld"
